Goal: Check status: Check status

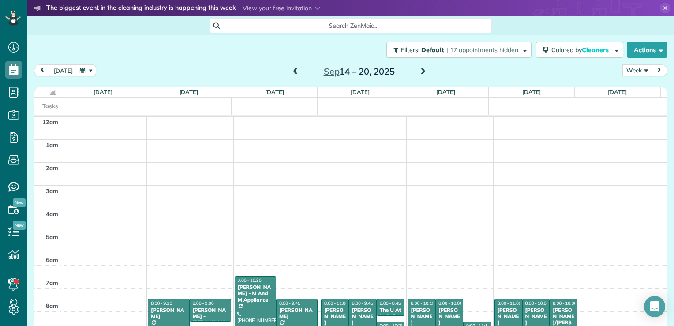
scroll to position [160, 0]
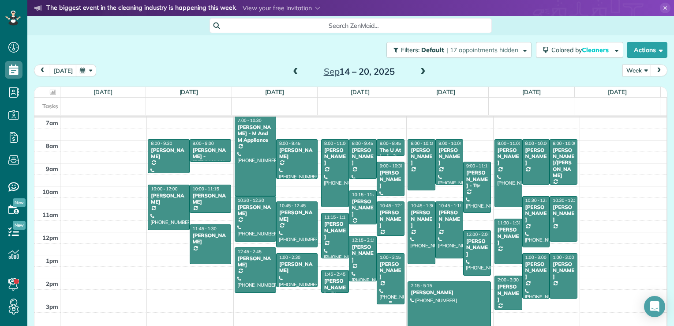
click at [379, 273] on div "[PERSON_NAME]" at bounding box center [390, 270] width 22 height 19
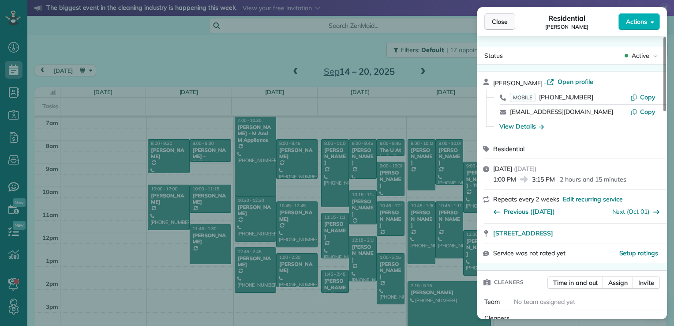
drag, startPoint x: 509, startPoint y: 26, endPoint x: 501, endPoint y: 30, distance: 8.5
click at [509, 26] on button "Close" at bounding box center [499, 21] width 31 height 17
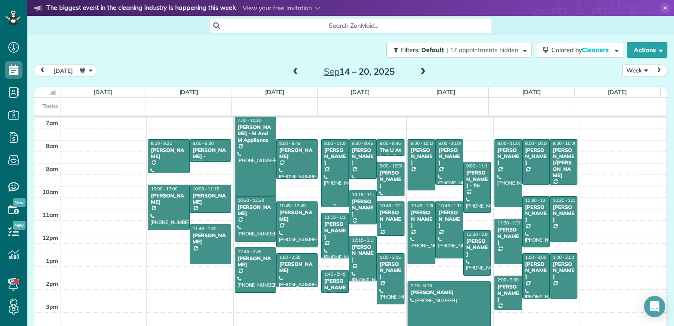
click at [329, 169] on div at bounding box center [335, 172] width 27 height 67
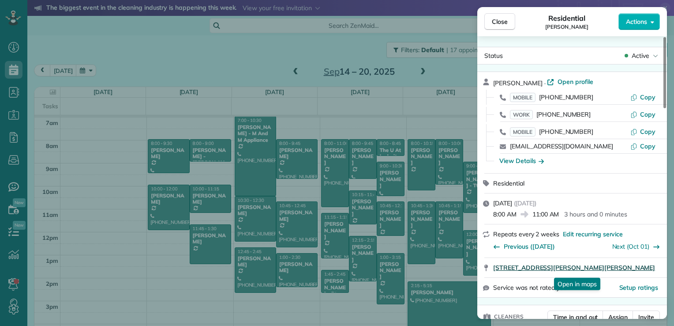
drag, startPoint x: 490, startPoint y: 269, endPoint x: 612, endPoint y: 267, distance: 122.2
click at [612, 267] on div "[STREET_ADDRESS][PERSON_NAME][PERSON_NAME] Open in maps Open in maps" at bounding box center [572, 267] width 190 height 19
drag, startPoint x: 612, startPoint y: 267, endPoint x: 596, endPoint y: 269, distance: 15.9
click at [502, 23] on span "Close" at bounding box center [500, 21] width 16 height 9
